Goal: Information Seeking & Learning: Learn about a topic

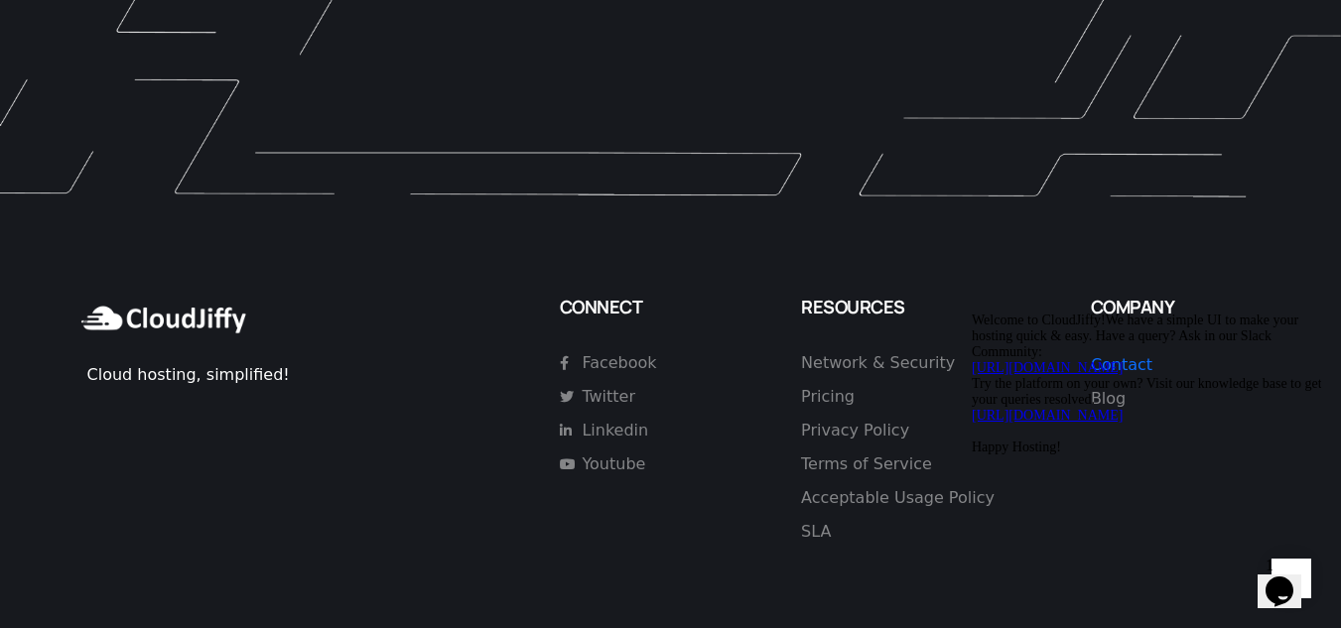
scroll to position [5798, 0]
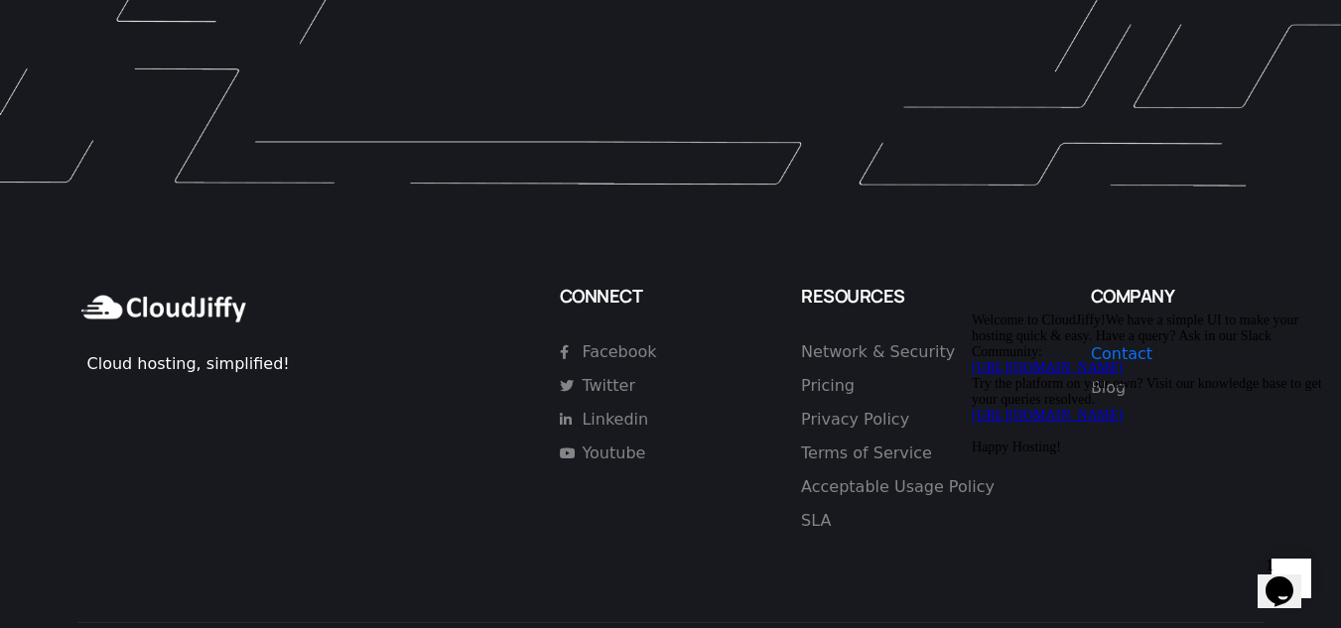
drag, startPoint x: 720, startPoint y: 491, endPoint x: 208, endPoint y: 127, distance: 627.8
click at [720, 491] on div "Cloud hosting, simplified! CONNECT Facebook Twitter Linkedin Youtube RESOURCES …" at bounding box center [671, 446] width 1207 height 501
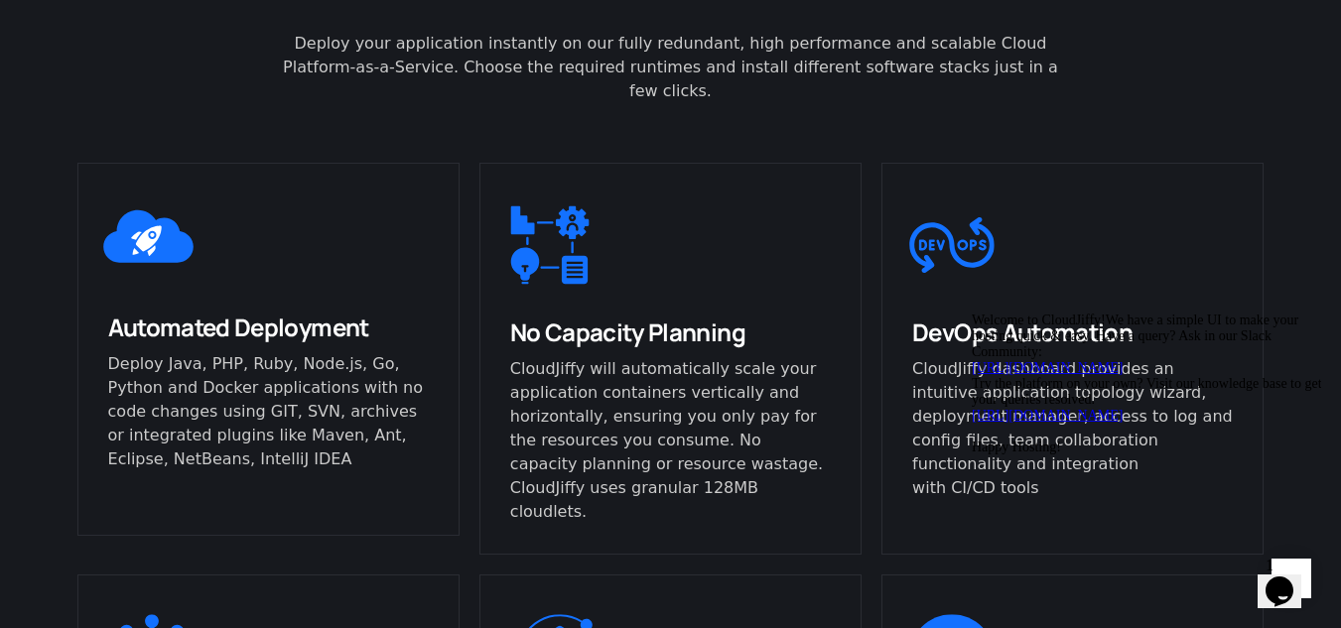
scroll to position [0, 0]
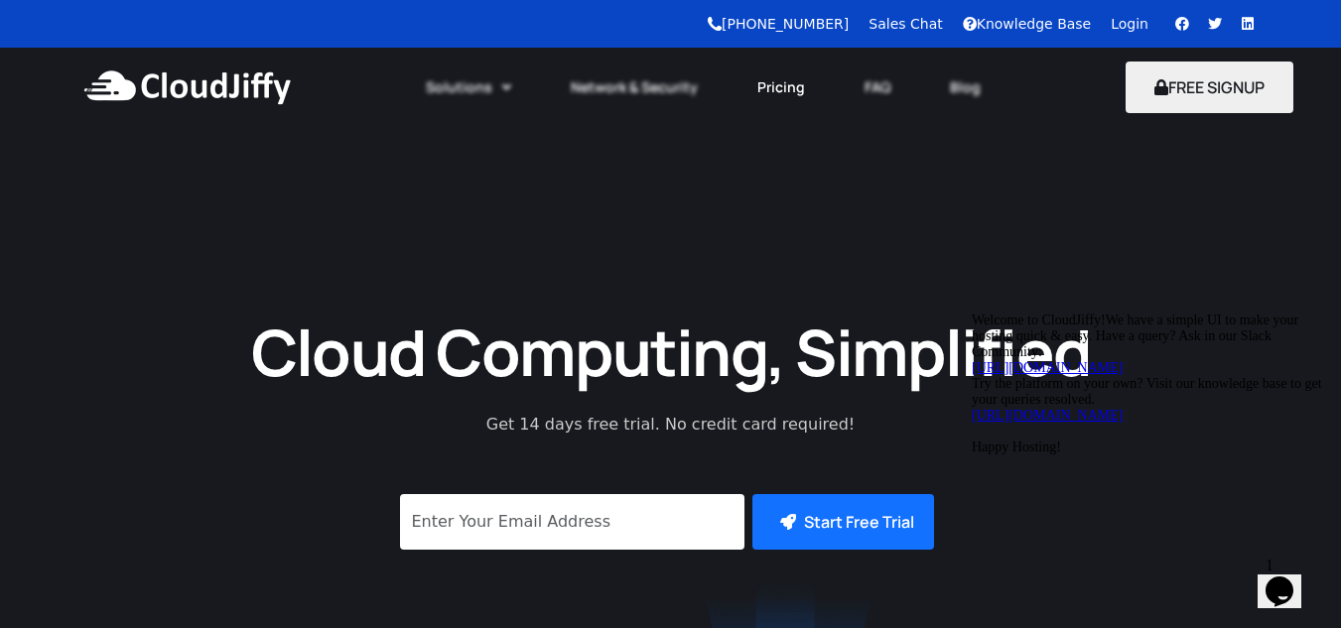
click at [783, 92] on link "Pricing" at bounding box center [781, 88] width 107 height 44
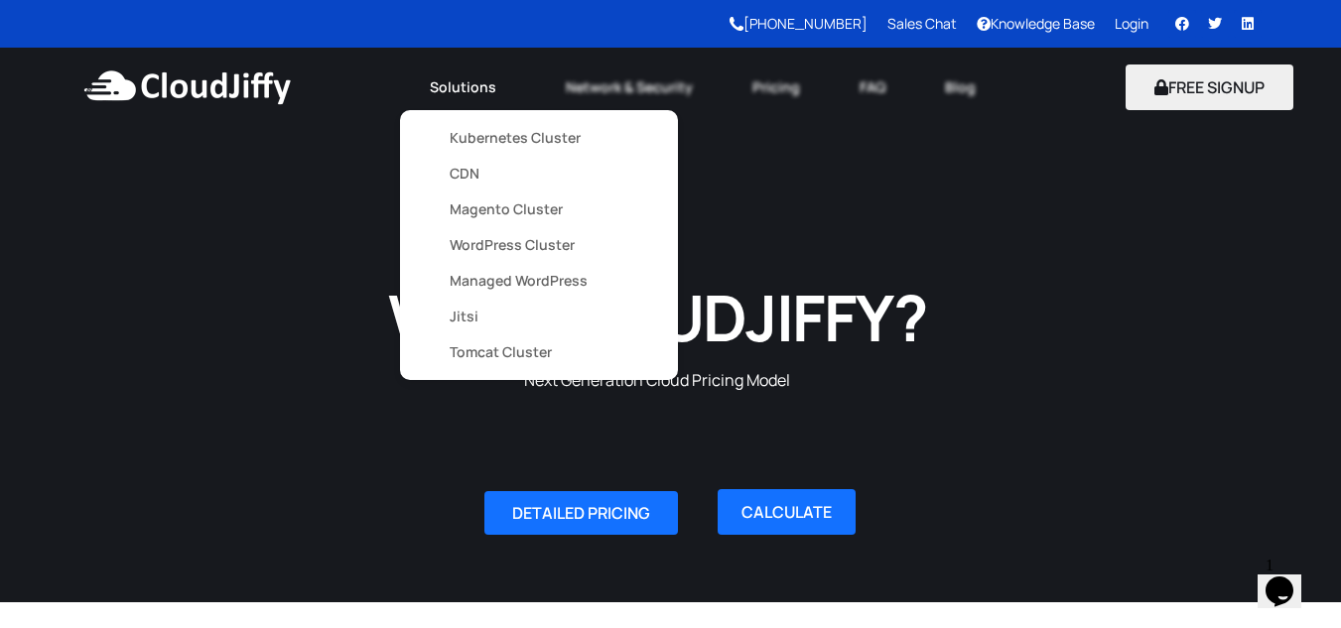
click at [499, 138] on link "Kubernetes Cluster" at bounding box center [539, 138] width 179 height 36
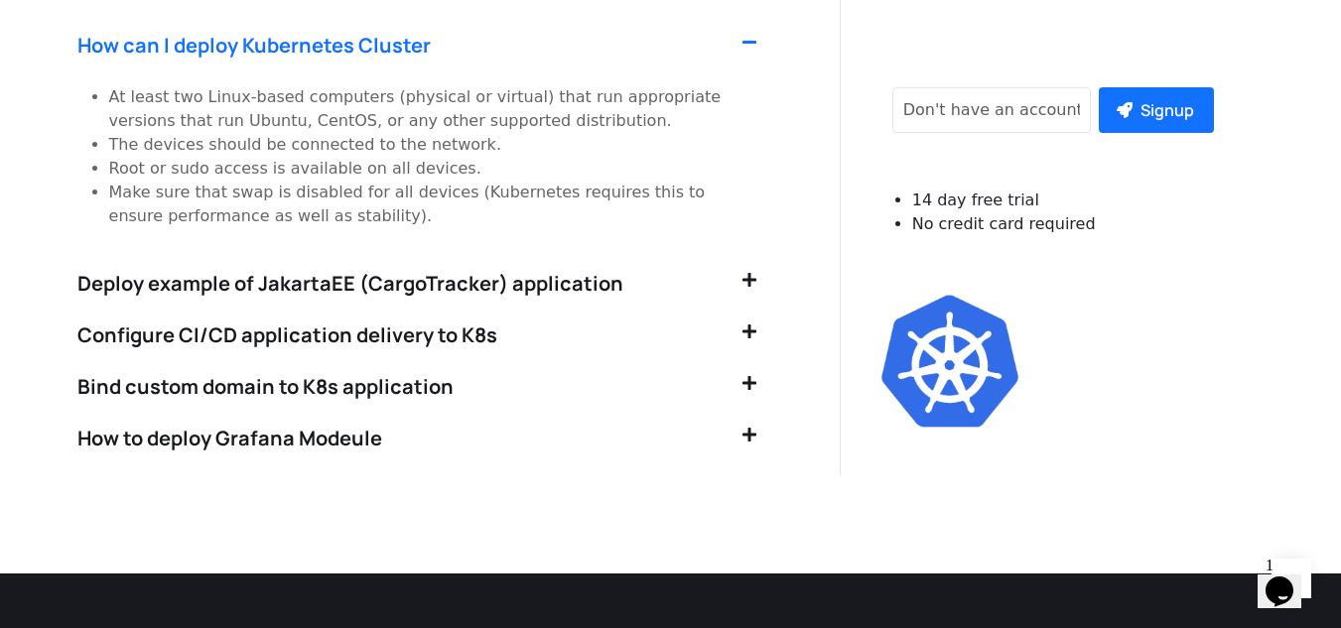
scroll to position [4288, 0]
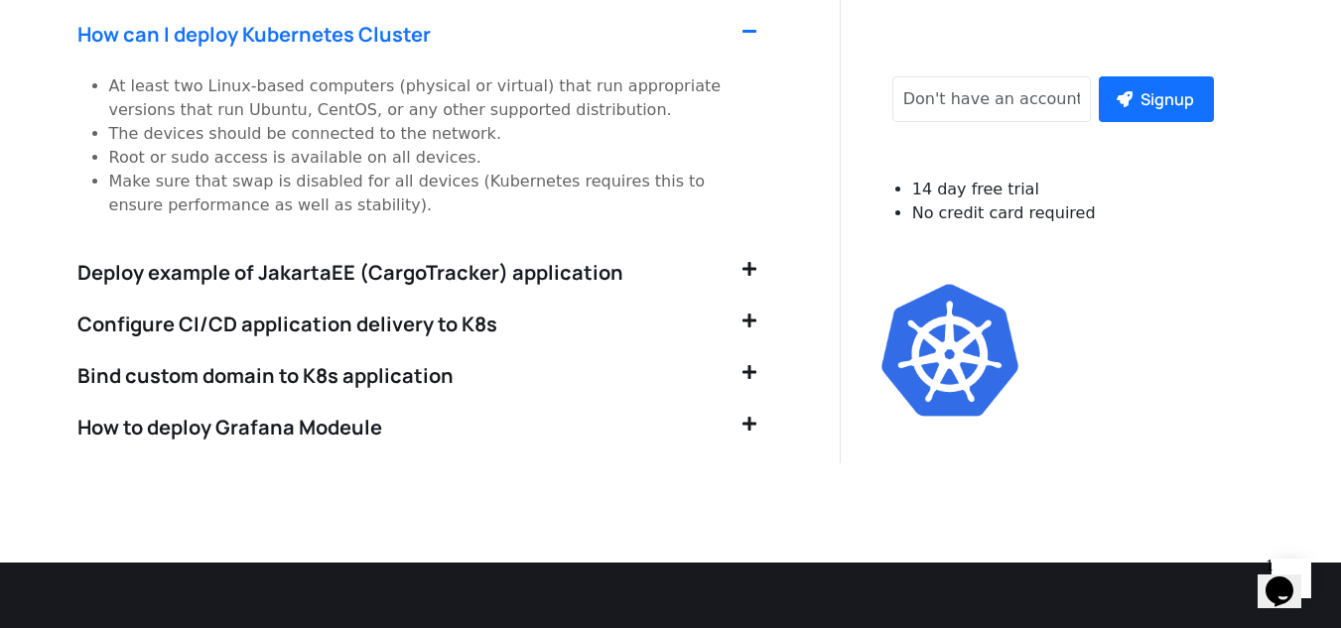
click at [750, 261] on icon at bounding box center [750, 269] width 14 height 16
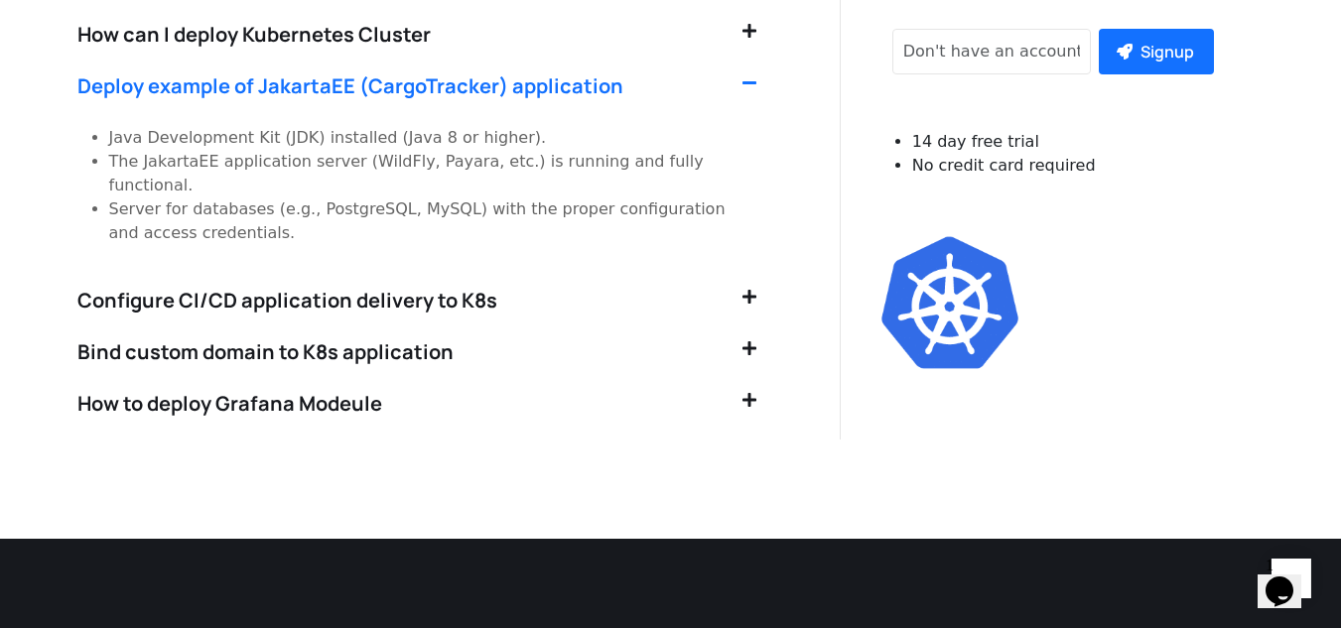
click at [750, 289] on icon at bounding box center [750, 297] width 14 height 16
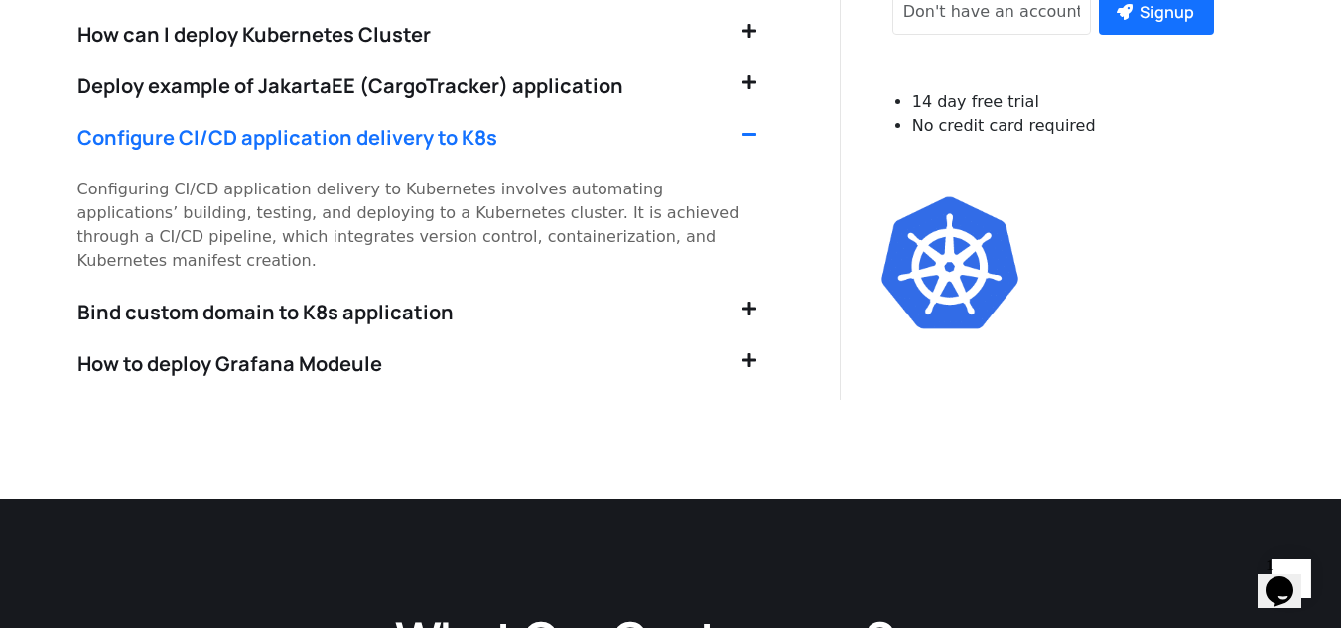
click at [752, 287] on div "Bind custom domain to K8s application" at bounding box center [423, 313] width 693 height 52
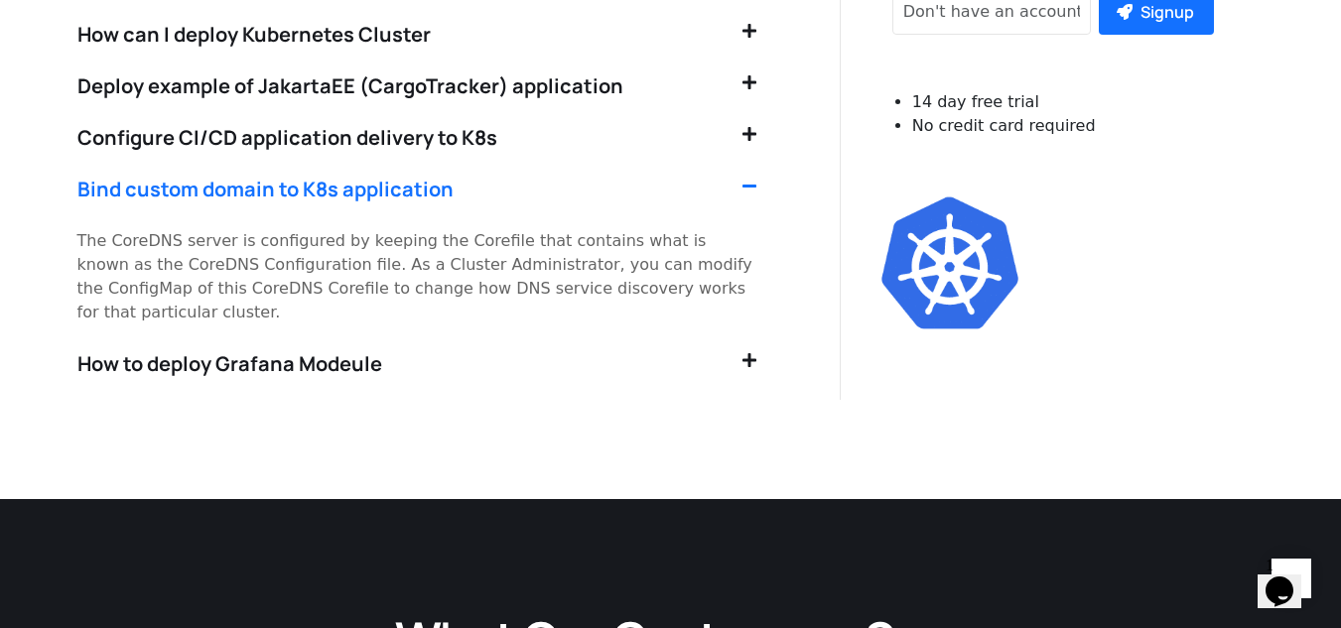
click at [749, 339] on div "How to deploy Grafana Modeule" at bounding box center [423, 365] width 693 height 52
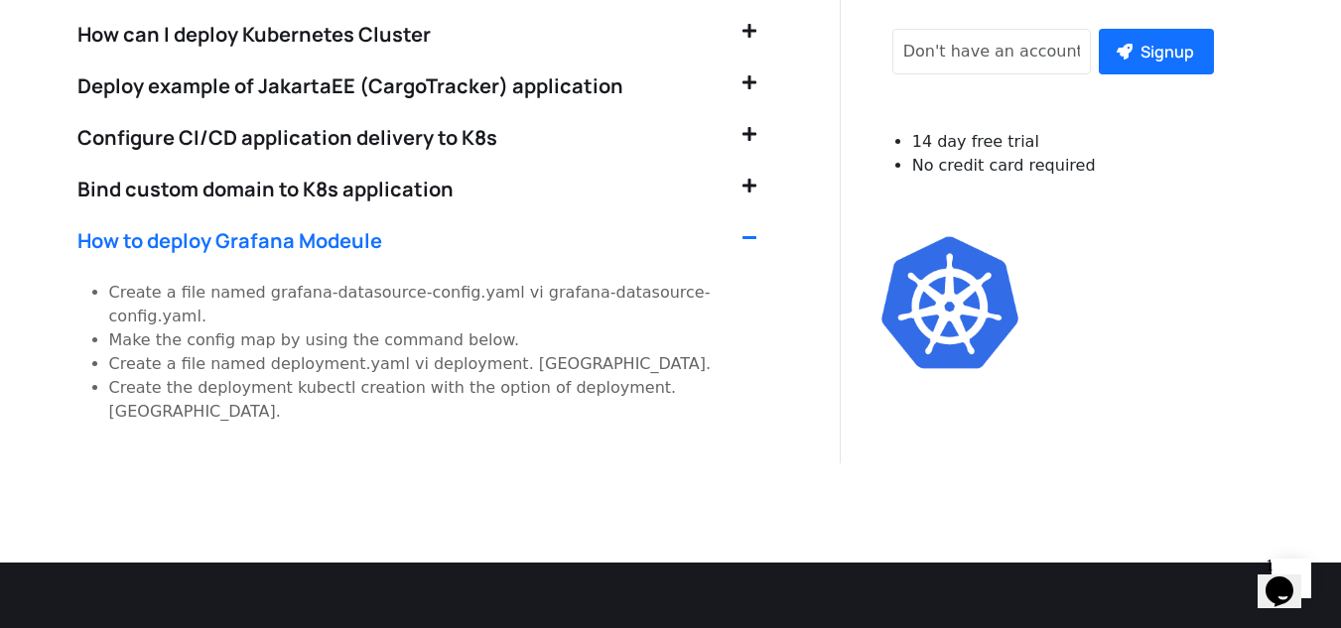
click at [752, 178] on icon at bounding box center [750, 186] width 14 height 16
